Goal: Find specific page/section: Find specific page/section

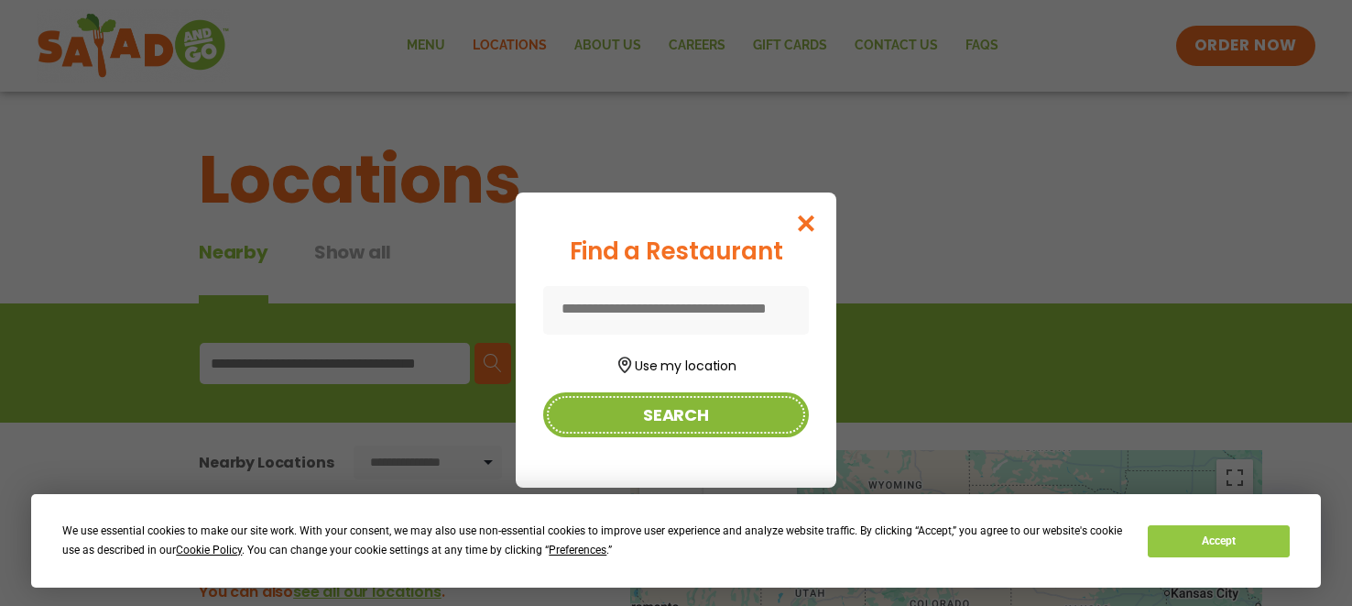
click at [660, 413] on button "Search" at bounding box center [676, 414] width 266 height 45
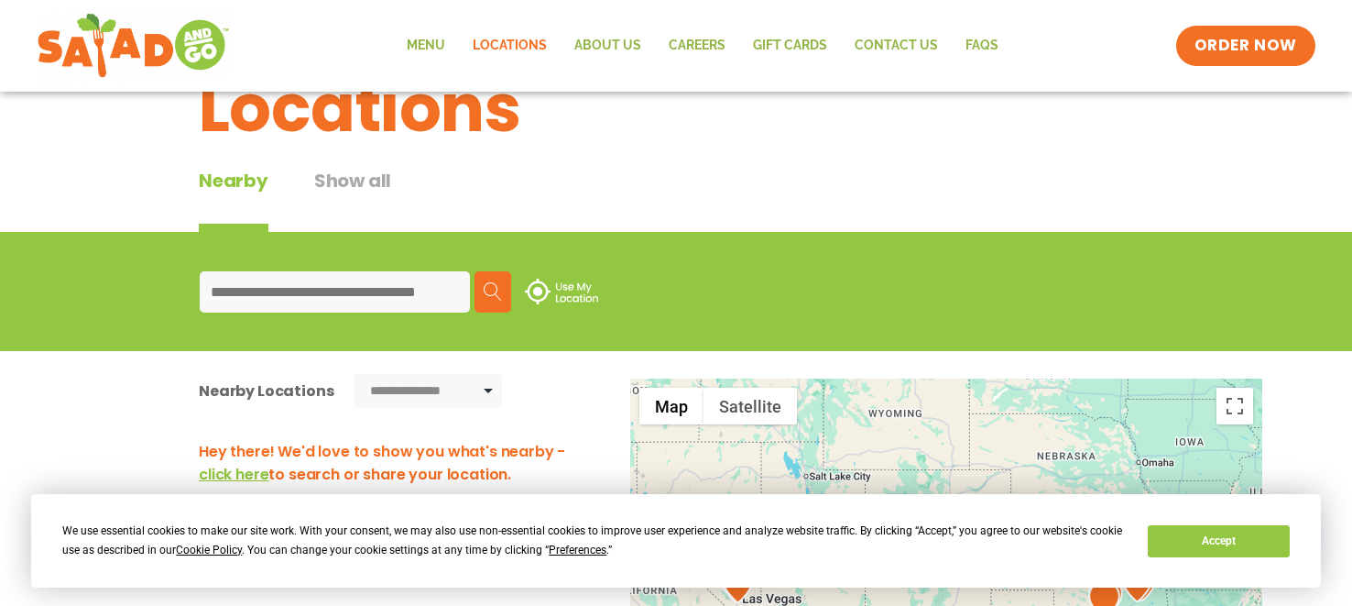
scroll to position [72, 0]
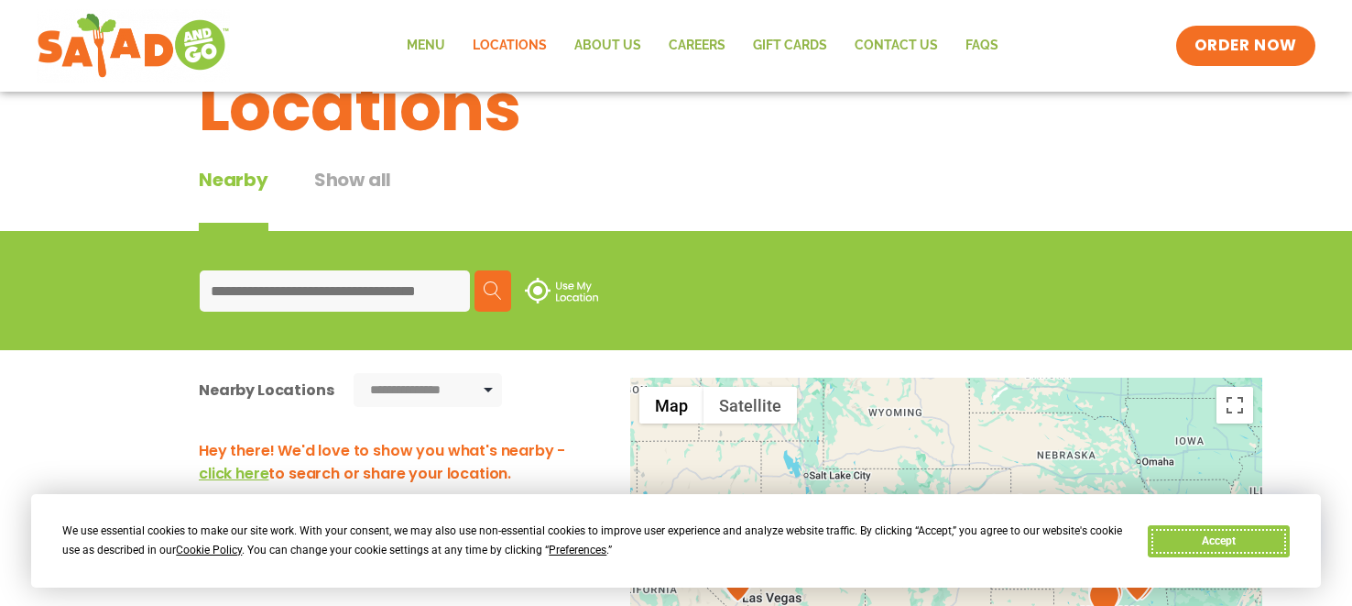
click at [1189, 540] on button "Accept" at bounding box center [1218, 541] width 141 height 32
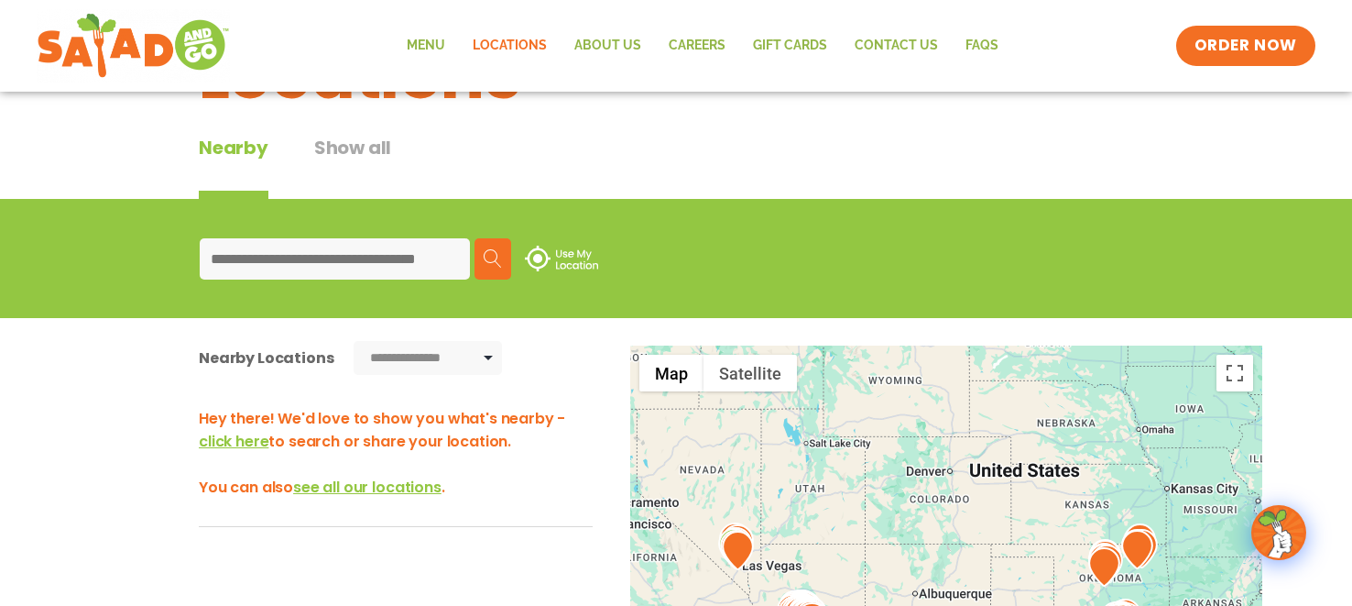
scroll to position [109, 0]
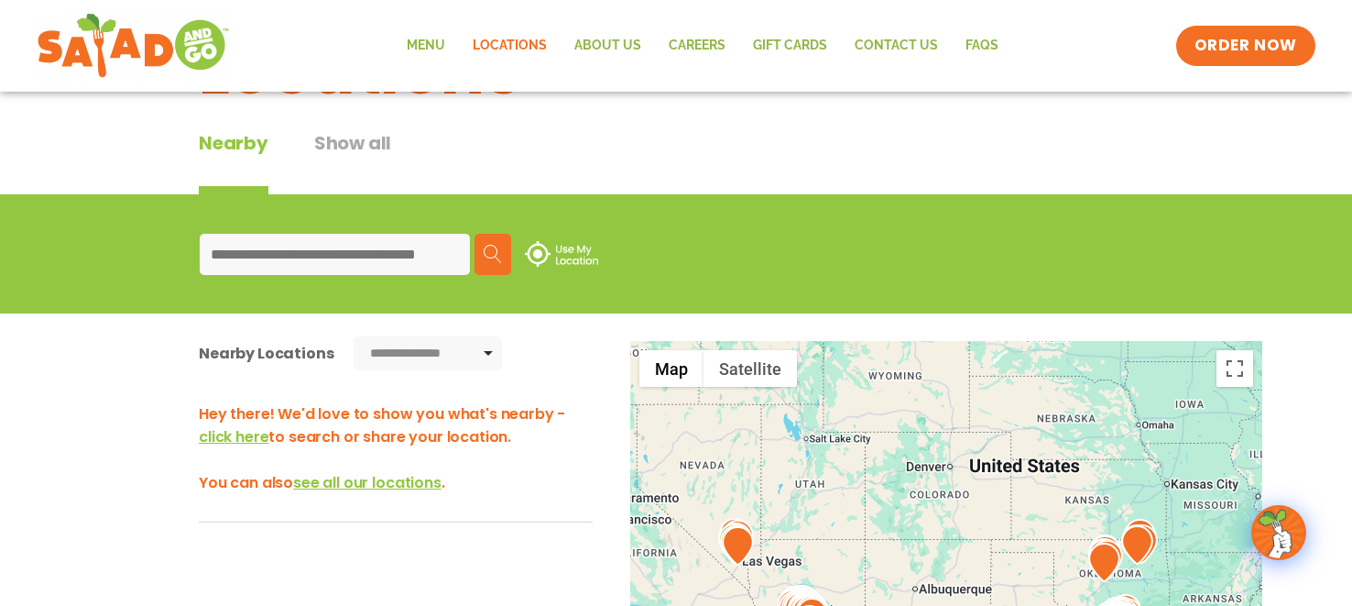
click at [242, 437] on span "click here" at bounding box center [234, 436] width 70 height 21
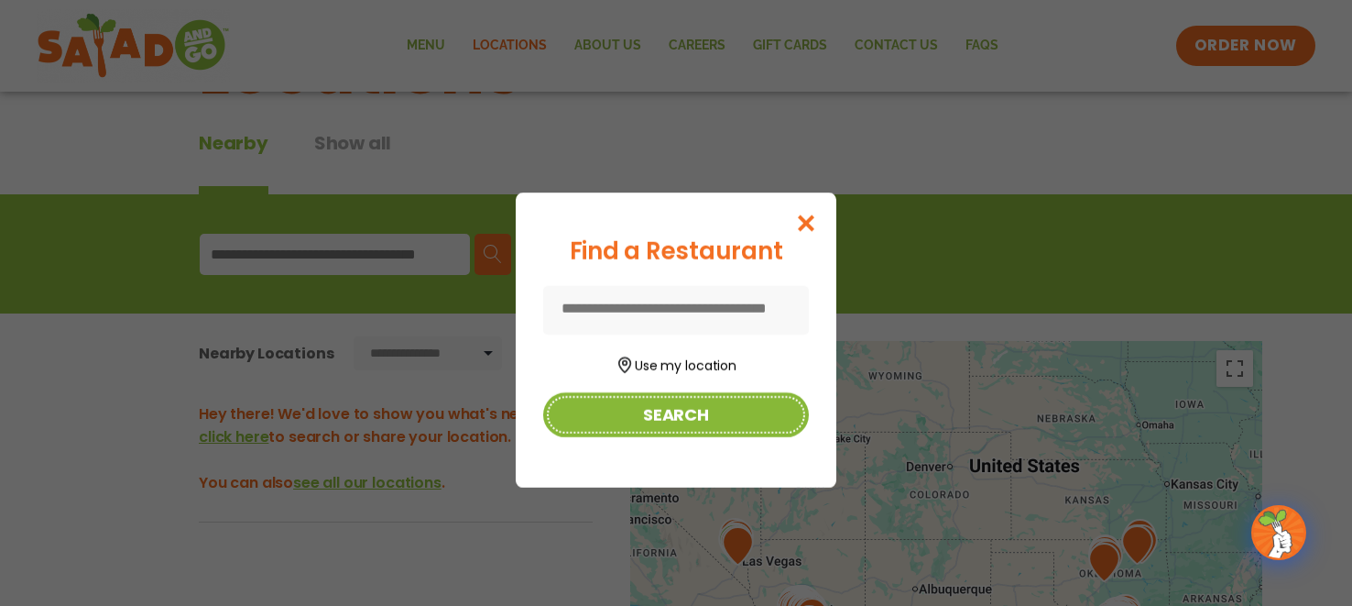
click at [585, 414] on button "Search" at bounding box center [676, 414] width 266 height 45
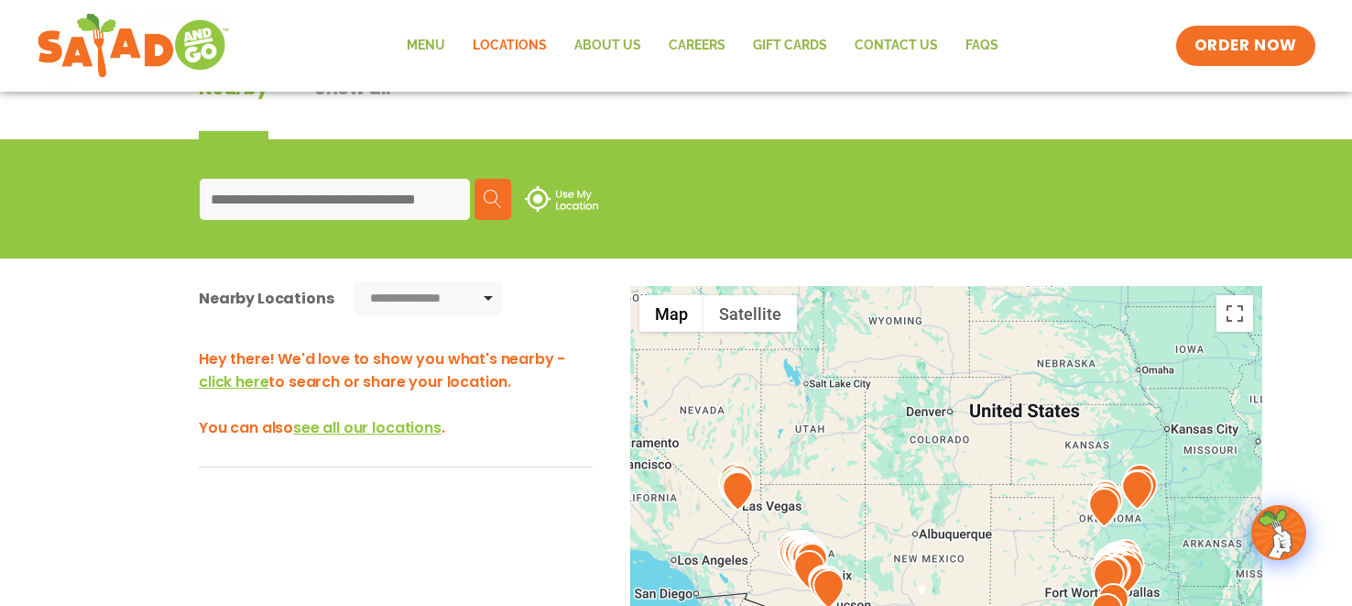
scroll to position [160, 0]
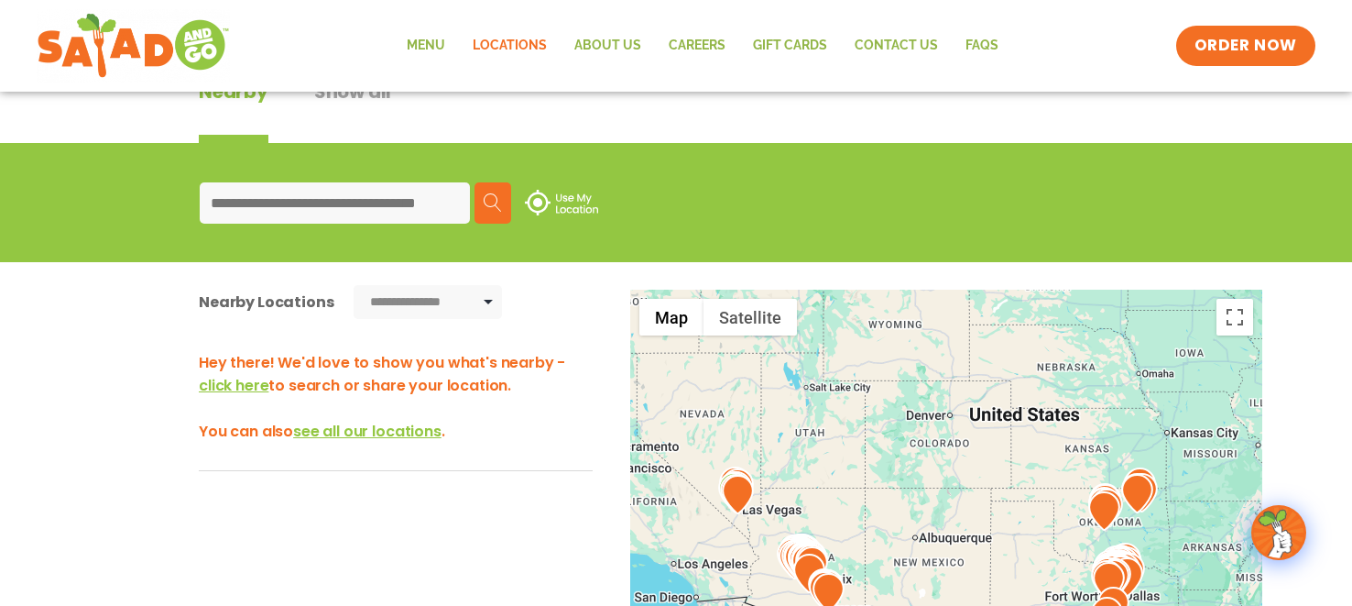
click at [246, 384] on span "click here" at bounding box center [234, 385] width 70 height 21
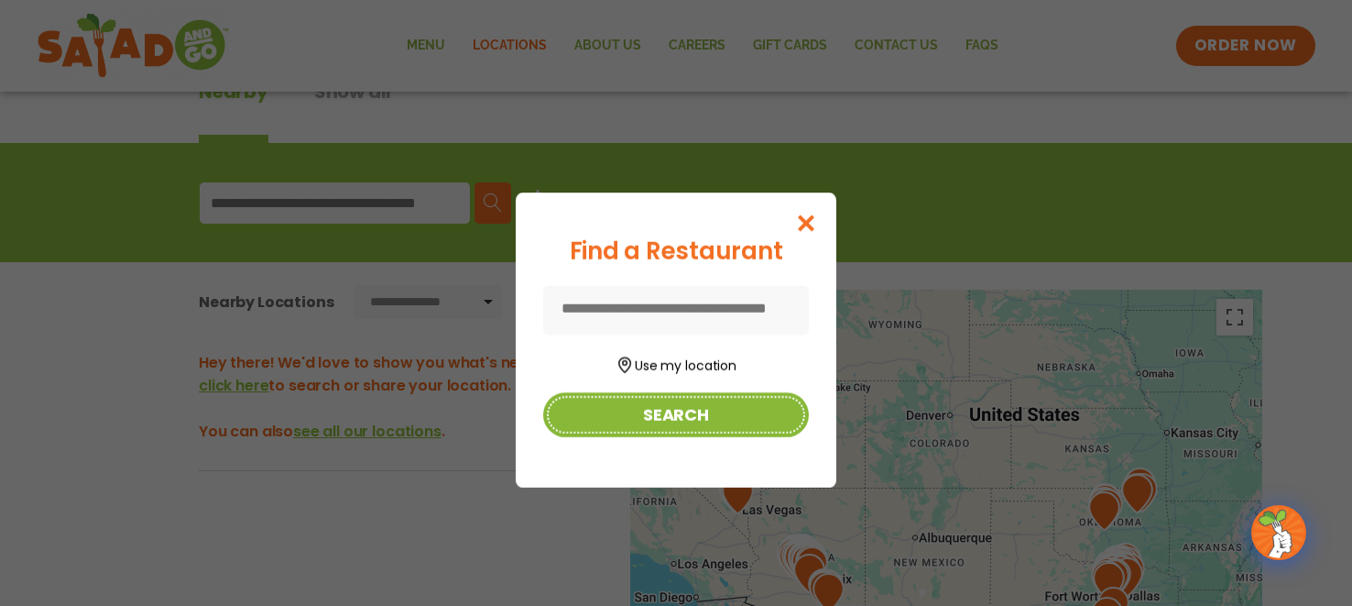
click at [700, 413] on button "Search" at bounding box center [676, 414] width 266 height 45
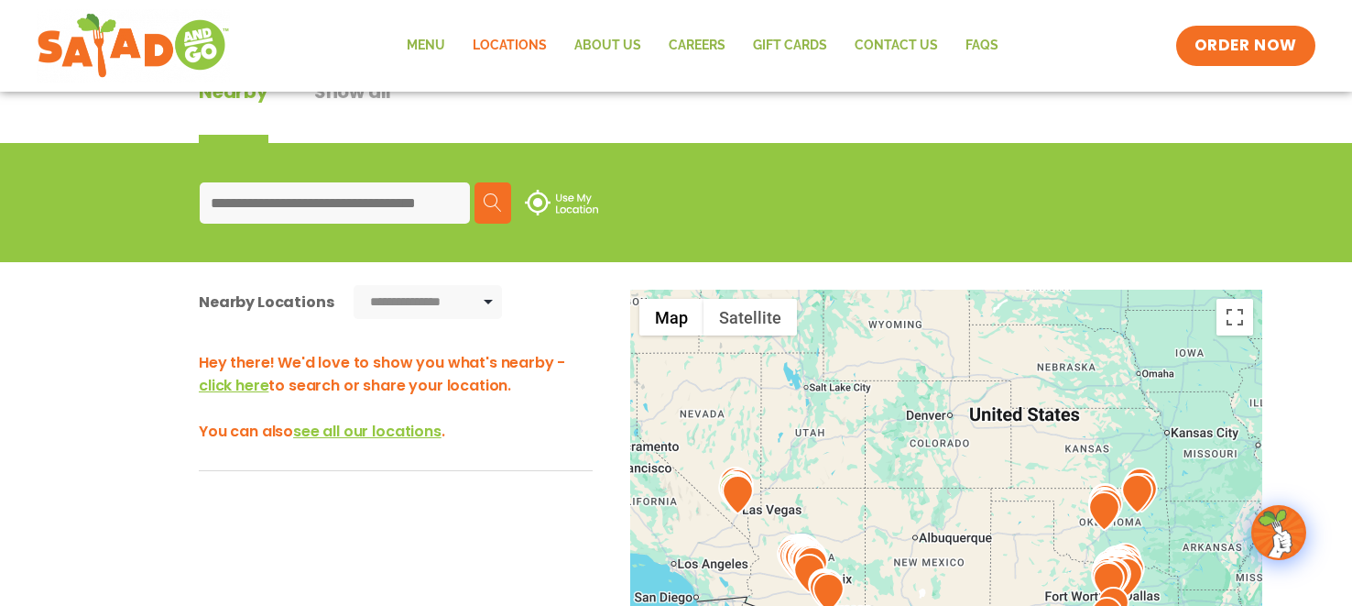
scroll to position [302, 0]
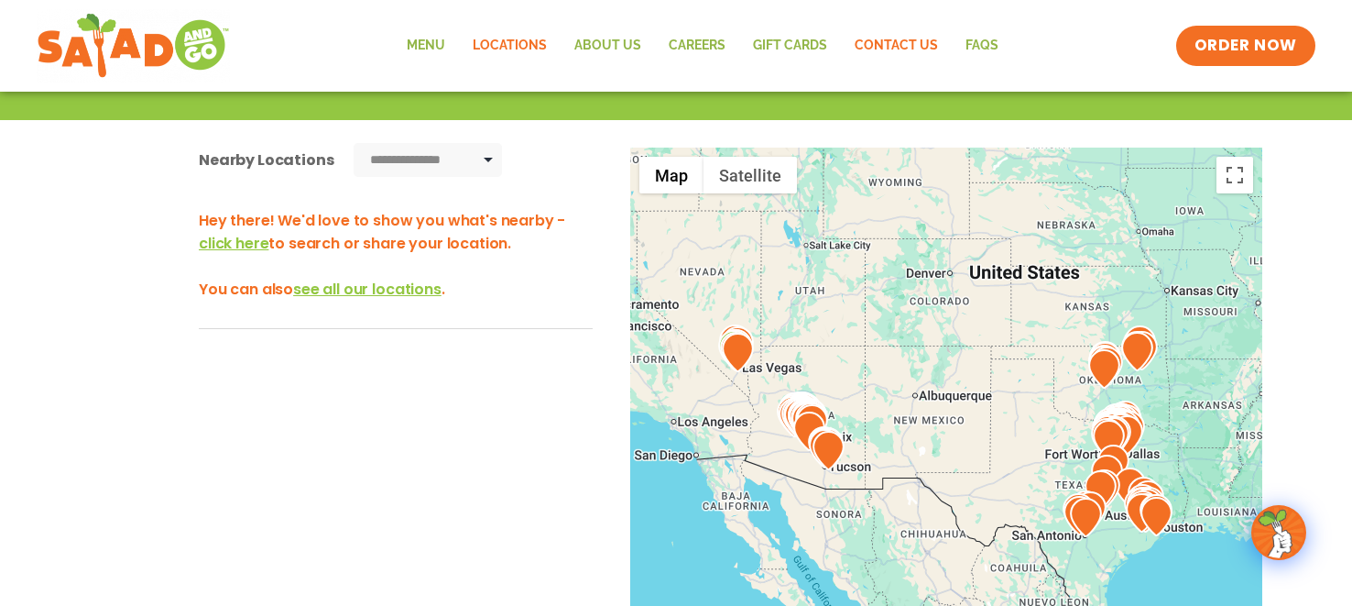
click at [902, 46] on link "Contact Us" at bounding box center [896, 46] width 111 height 42
